Goal: Transaction & Acquisition: Purchase product/service

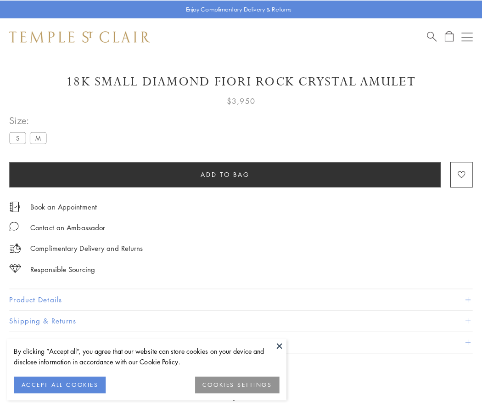
scroll to position [54, 0]
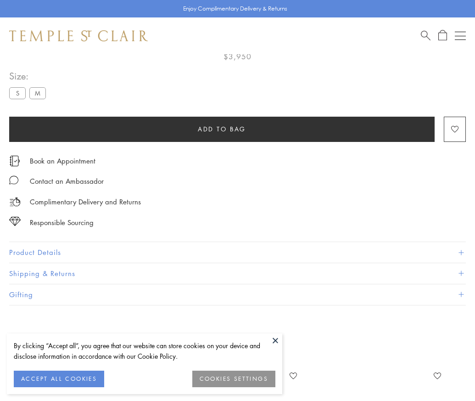
click at [222, 129] on span "Add to bag" at bounding box center [222, 129] width 48 height 10
